Goal: Obtain resource: Obtain resource

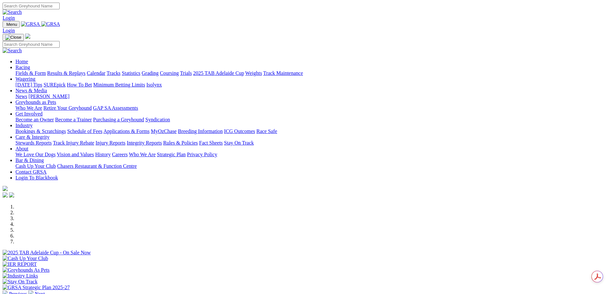
click at [30, 64] on link "Racing" at bounding box center [22, 66] width 15 height 5
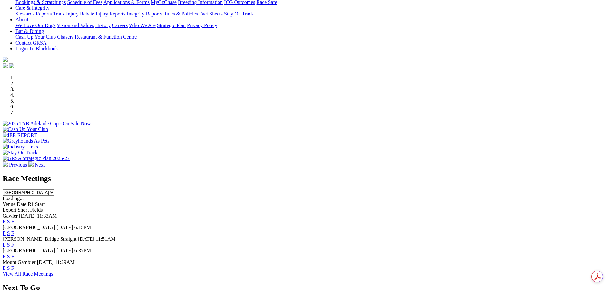
click at [6, 242] on link "E" at bounding box center [4, 244] width 3 height 5
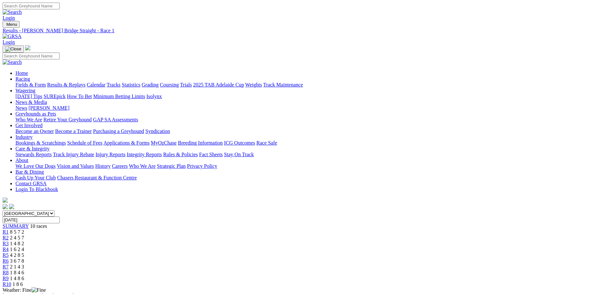
click at [29, 223] on span "SUMMARY" at bounding box center [16, 225] width 26 height 5
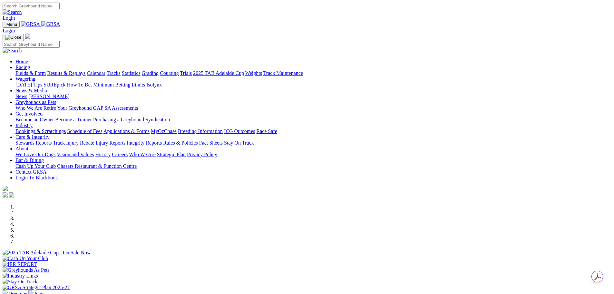
scroll to position [161, 0]
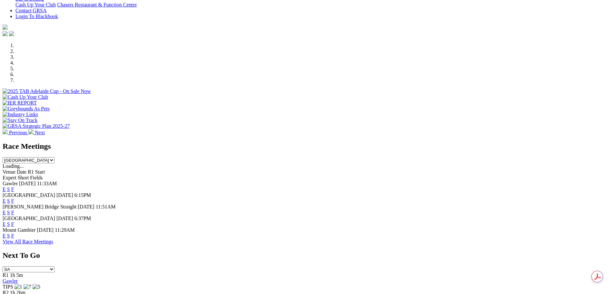
click at [6, 221] on link "E" at bounding box center [4, 223] width 3 height 5
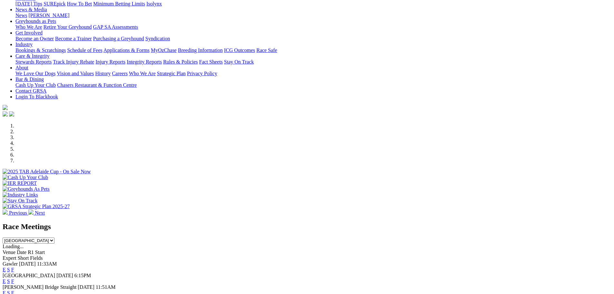
scroll to position [193, 0]
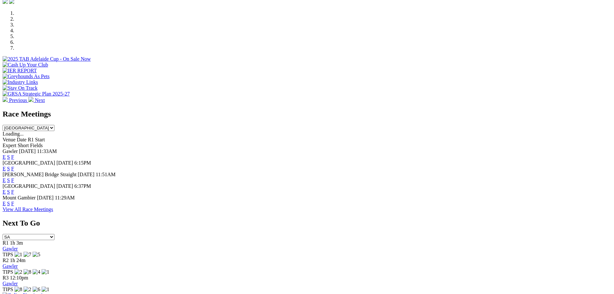
click at [6, 154] on link "E" at bounding box center [4, 156] width 3 height 5
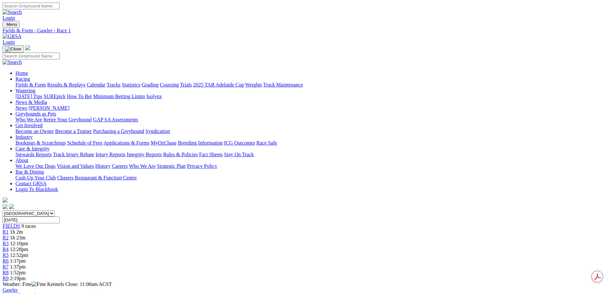
click at [46, 82] on link "Fields & Form" at bounding box center [30, 84] width 30 height 5
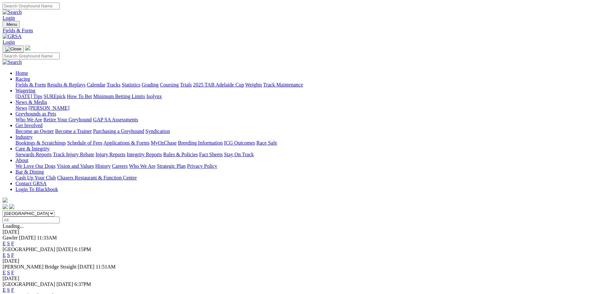
click at [6, 252] on link "E" at bounding box center [4, 254] width 3 height 5
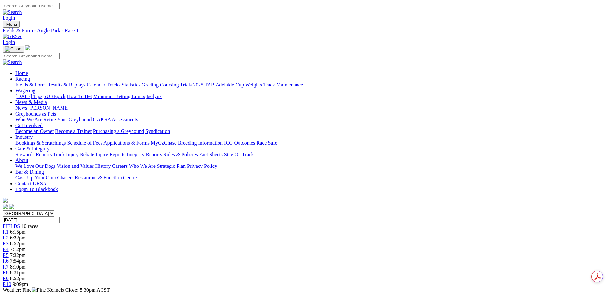
click at [46, 82] on link "Fields & Form" at bounding box center [30, 84] width 30 height 5
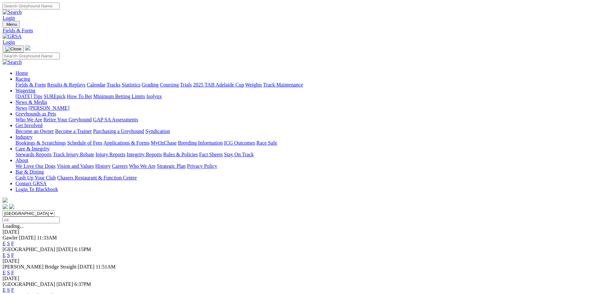
click at [6, 270] on link "E" at bounding box center [4, 272] width 3 height 5
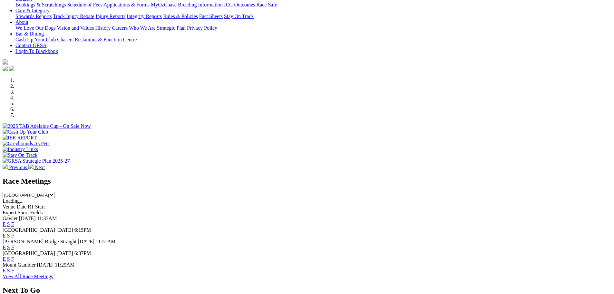
scroll to position [226, 0]
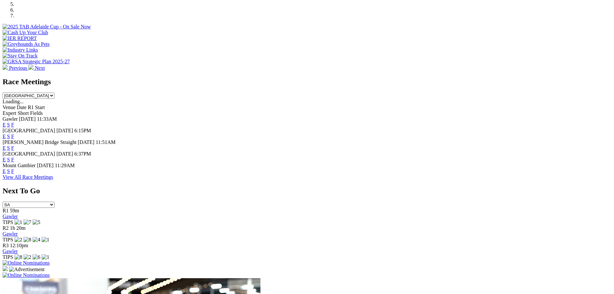
click at [6, 145] on link "E" at bounding box center [4, 147] width 3 height 5
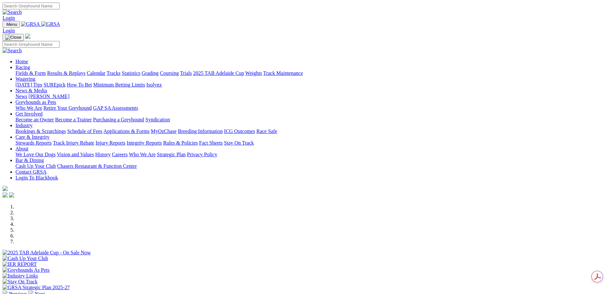
scroll to position [161, 0]
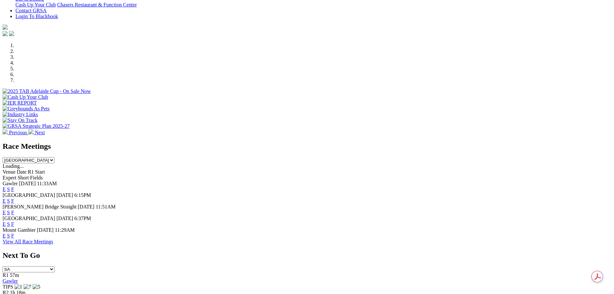
click at [6, 210] on link "E" at bounding box center [4, 212] width 3 height 5
